Goal: Communication & Community: Answer question/provide support

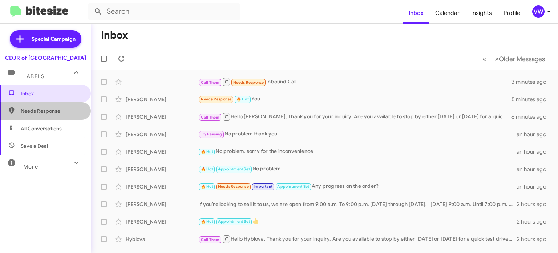
click at [40, 111] on span "Needs Response" at bounding box center [52, 110] width 62 height 7
type input "in:needs-response"
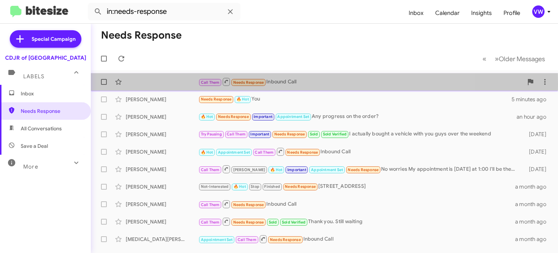
click at [147, 84] on div "Call Them Needs Response Inbound Call 3 minutes ago" at bounding box center [325, 82] width 456 height 15
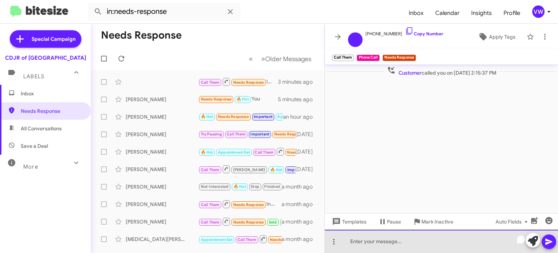
paste div "To enrich screen reader interactions, please activate Accessibility in Grammarl…"
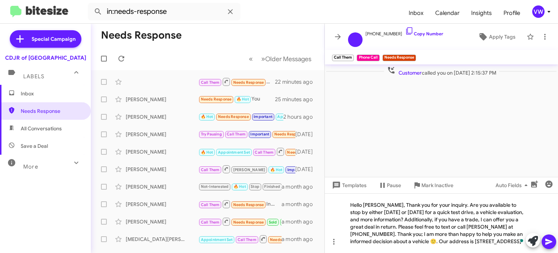
click at [30, 91] on span "Inbox" at bounding box center [52, 93] width 62 height 7
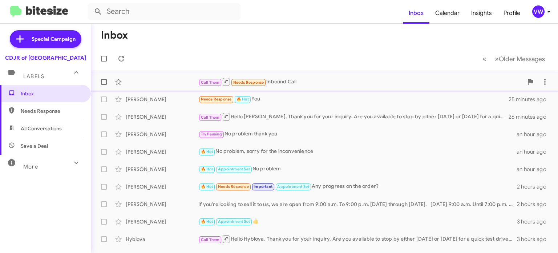
click at [166, 81] on div "Call Them Needs Response Inbound Call 23 minutes ago" at bounding box center [325, 82] width 456 height 15
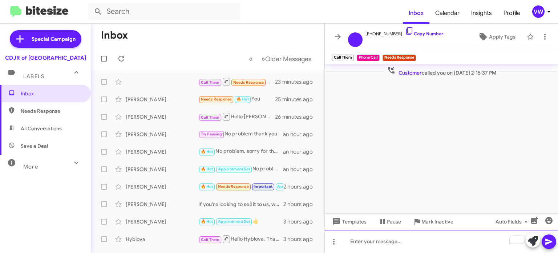
paste div "To enrich screen reader interactions, please activate Accessibility in Grammarl…"
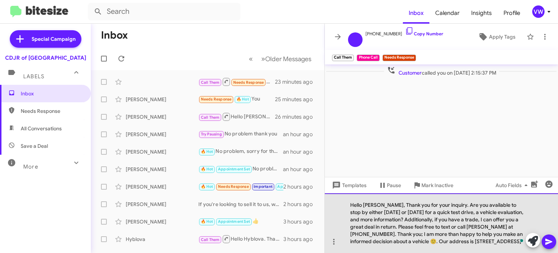
drag, startPoint x: 380, startPoint y: 204, endPoint x: 352, endPoint y: 198, distance: 28.0
click at [378, 205] on div "Hello [PERSON_NAME], Thank you for your inquiry. Are you available to stop by e…" at bounding box center [441, 223] width 233 height 60
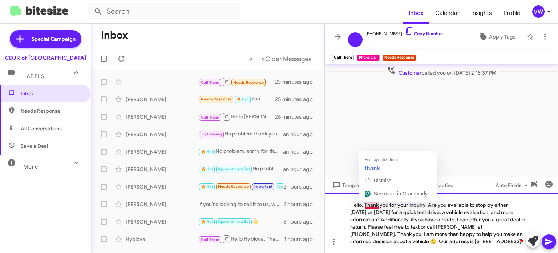
click at [378, 205] on div "Hello, Thank you for your inquiry. Are you available to stop by either [DATE] o…" at bounding box center [441, 223] width 233 height 60
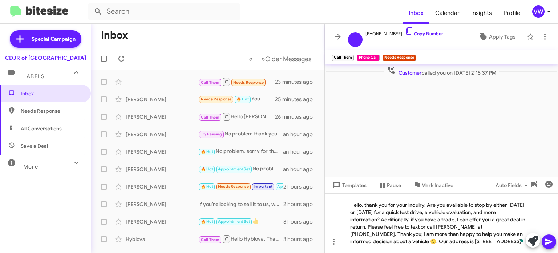
drag, startPoint x: 551, startPoint y: 246, endPoint x: 549, endPoint y: 242, distance: 4.6
click at [552, 245] on span at bounding box center [549, 241] width 9 height 15
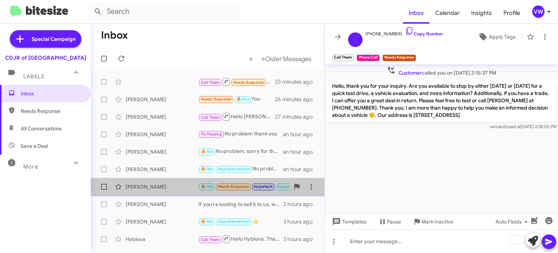
click at [166, 192] on div "[PERSON_NAME] 🔥 Hot Needs Response Important Appointment Set Any progress on th…" at bounding box center [208, 186] width 222 height 15
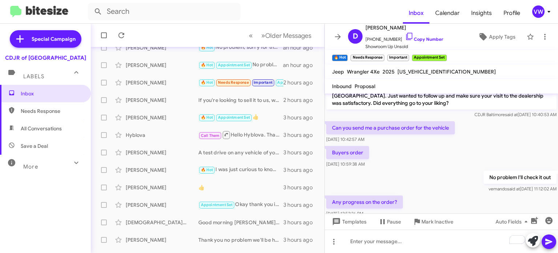
scroll to position [8, 0]
